Goal: Information Seeking & Learning: Learn about a topic

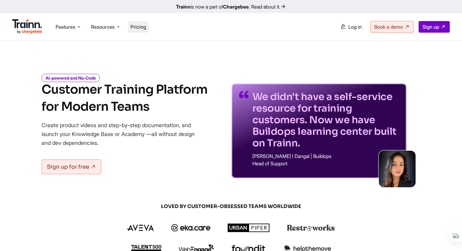
click at [134, 28] on span "Pricing" at bounding box center [138, 27] width 16 height 6
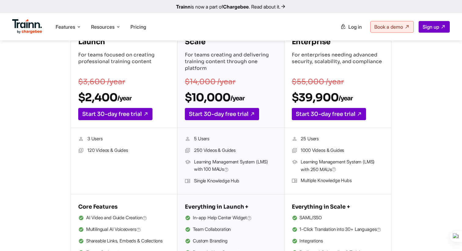
scroll to position [103, 0]
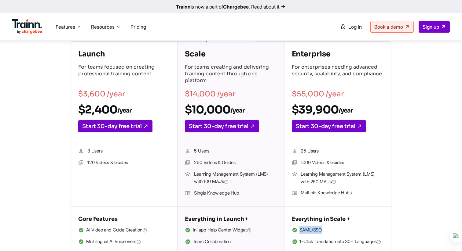
drag, startPoint x: 299, startPoint y: 231, endPoint x: 322, endPoint y: 231, distance: 22.3
click at [322, 231] on li "SAML/SSO" at bounding box center [338, 231] width 92 height 8
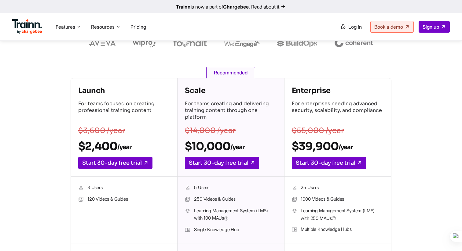
scroll to position [71, 0]
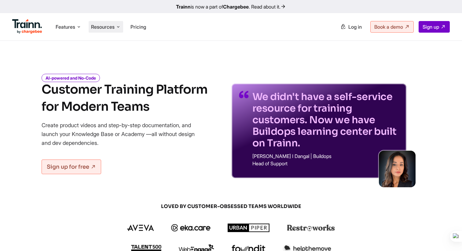
click at [110, 25] on span "Resources" at bounding box center [103, 27] width 24 height 7
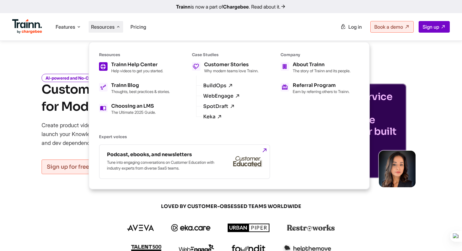
click at [136, 64] on h5 "Trainn Help Center" at bounding box center [137, 64] width 52 height 5
